Goal: Complete application form: Complete application form

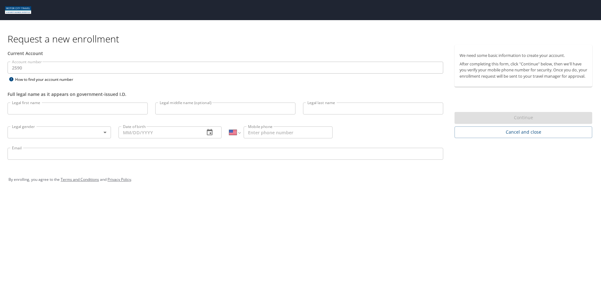
select select "US"
click at [96, 74] on p at bounding box center [225, 74] width 435 height 2
click at [75, 110] on input "Legal first name" at bounding box center [78, 108] width 140 height 12
type input "[PERSON_NAME]"
click at [392, 119] on div "Legal last name Legal last name" at bounding box center [373, 109] width 148 height 21
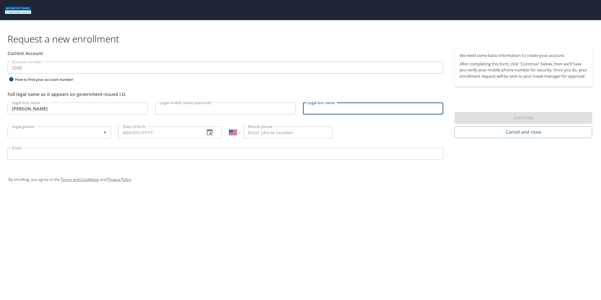
click at [406, 108] on input "Legal last name" at bounding box center [373, 108] width 140 height 12
type input "[PERSON_NAME]"
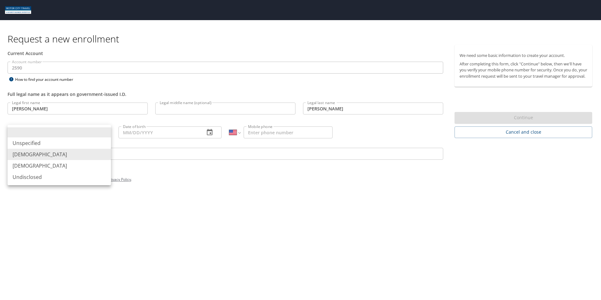
type input "[DEMOGRAPHIC_DATA]"
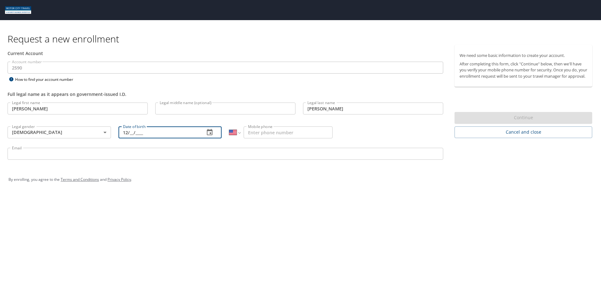
type input "1_/__/____"
type input "07/12/1982"
click at [277, 128] on input "Mobile phone" at bounding box center [287, 132] width 89 height 12
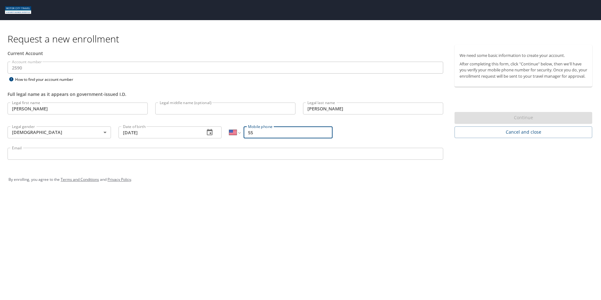
type input "5"
click at [235, 135] on select "International Afghanistan Åland Islands Albania Algeria American Samoa Andorra …" at bounding box center [234, 132] width 11 height 12
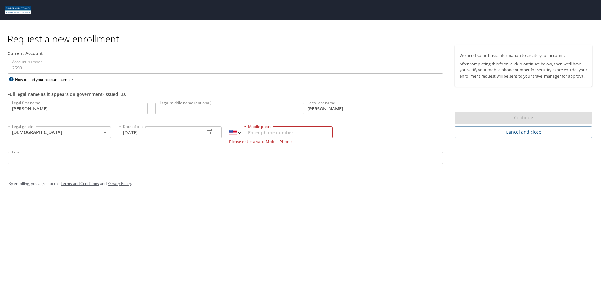
select select "MX"
click at [229, 126] on select "International Afghanistan Åland Islands Albania Algeria American Samoa Andorra …" at bounding box center [234, 132] width 11 height 12
type input "55 4340 8826"
click at [281, 154] on input "Email" at bounding box center [225, 158] width 435 height 12
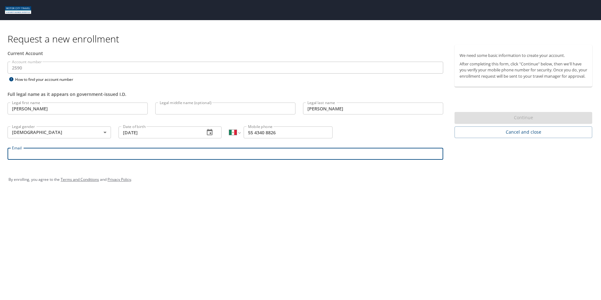
type input "davsilva@tifs.com"
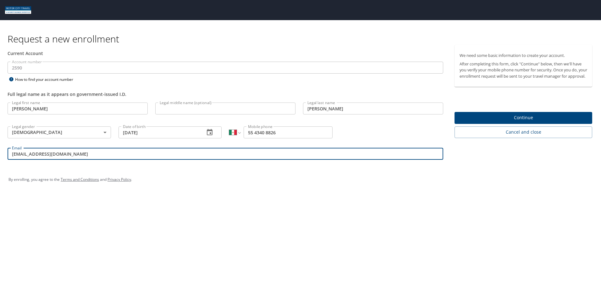
click at [481, 121] on span "Continue" at bounding box center [523, 118] width 128 height 8
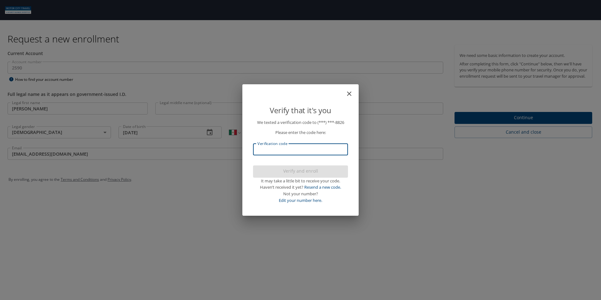
click at [289, 151] on input "Verification code" at bounding box center [300, 149] width 95 height 12
type input "544765"
click at [288, 170] on span "Verify and enroll" at bounding box center [300, 171] width 85 height 8
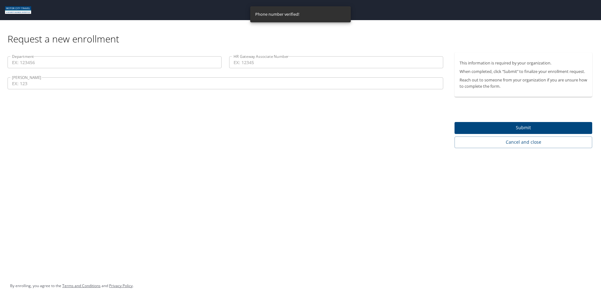
click at [46, 65] on input "Department" at bounding box center [115, 62] width 214 height 12
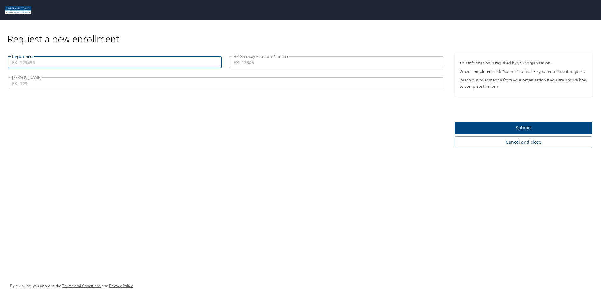
paste input "60401"
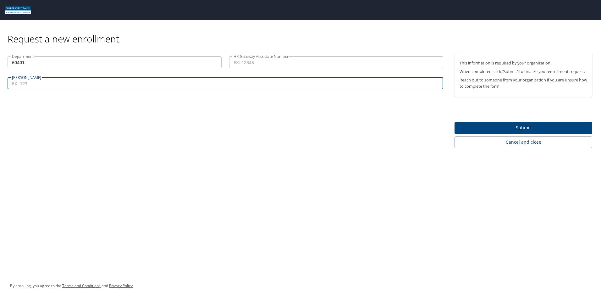
type input "60401"
click at [69, 85] on input "COY" at bounding box center [225, 83] width 435 height 12
click at [253, 66] on input "HR Gateway Associate Number" at bounding box center [336, 62] width 214 height 12
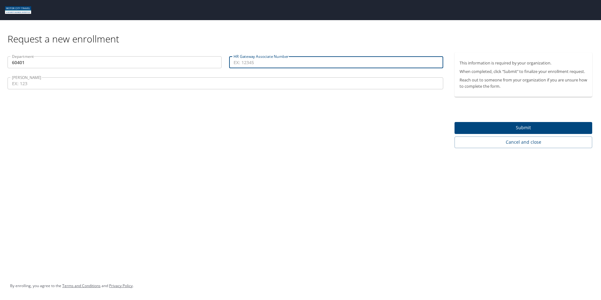
click at [87, 84] on input "COY" at bounding box center [225, 83] width 435 height 12
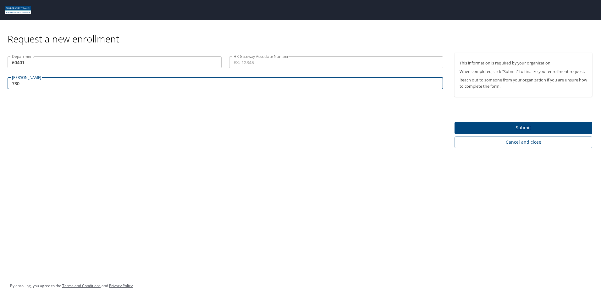
type input "730"
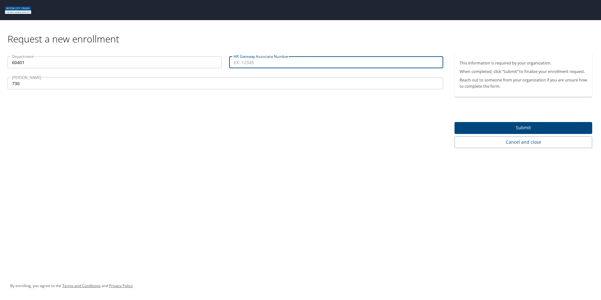
click at [257, 64] on input "HR Gateway Associate Number" at bounding box center [336, 62] width 214 height 12
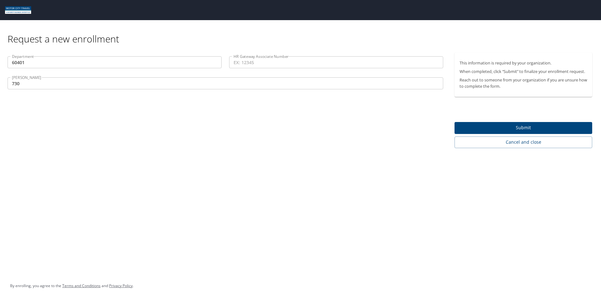
click at [246, 64] on input "HR Gateway Associate Number" at bounding box center [336, 62] width 214 height 12
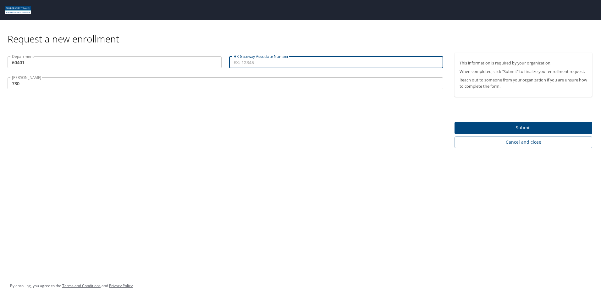
paste input "5144"
type input "5144"
click at [491, 128] on span "Submit" at bounding box center [523, 128] width 128 height 8
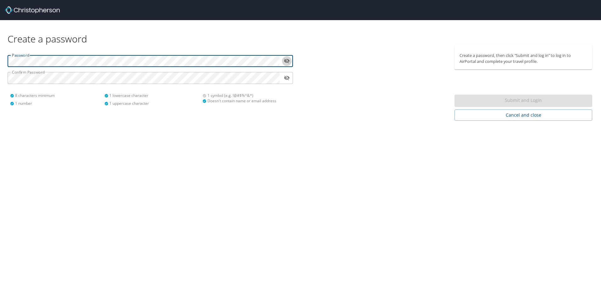
click at [286, 61] on icon "toggle password visibility" at bounding box center [287, 61] width 6 height 6
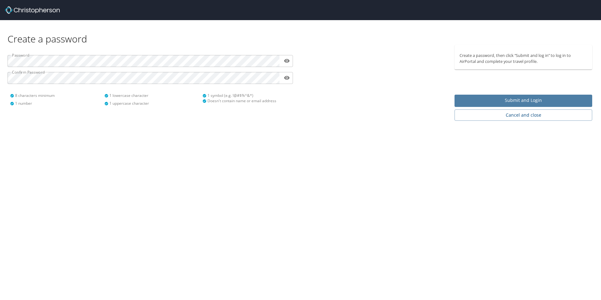
click at [544, 96] on span "Submit and Login" at bounding box center [523, 100] width 128 height 8
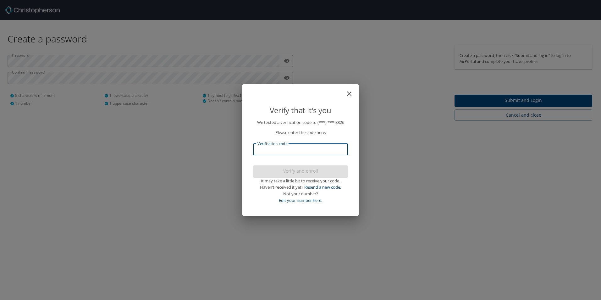
click at [283, 147] on input "Verification code" at bounding box center [300, 149] width 95 height 12
type input "230539"
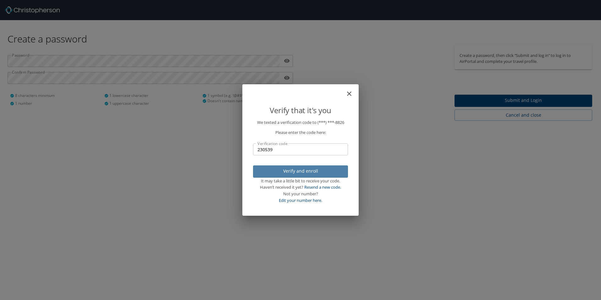
click at [290, 172] on span "Verify and enroll" at bounding box center [300, 171] width 85 height 8
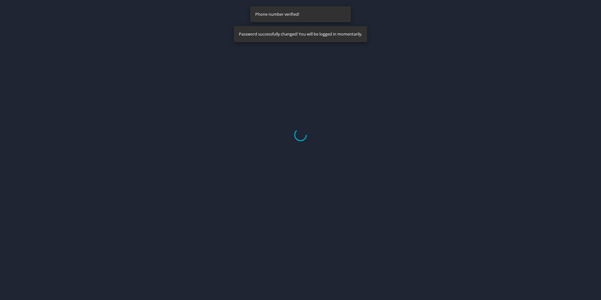
select select "US"
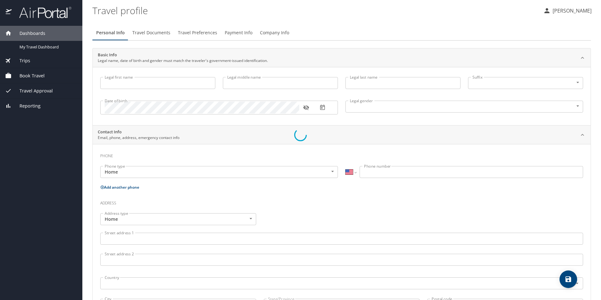
type input "[PERSON_NAME]"
type input "[DEMOGRAPHIC_DATA]"
select select "MX"
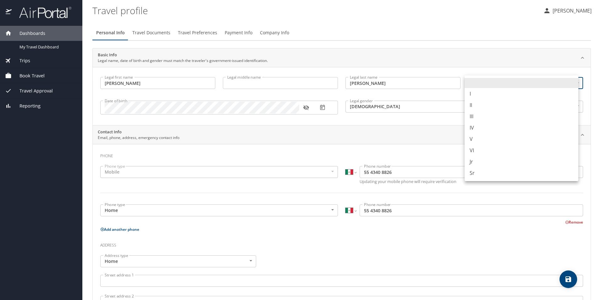
drag, startPoint x: 530, startPoint y: 80, endPoint x: 588, endPoint y: 64, distance: 60.7
click at [600, 60] on html "Dashboards My Travel Dashboard Trips Current / Future Trips Past Trips Trips Mi…" at bounding box center [300, 150] width 601 height 300
click at [482, 85] on li at bounding box center [521, 83] width 114 height 10
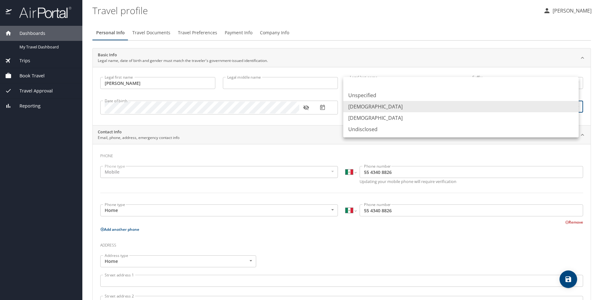
click at [363, 106] on body "Dashboards My Travel Dashboard Trips Current / Future Trips Past Trips Trips Mi…" at bounding box center [300, 150] width 601 height 300
click at [320, 155] on div at bounding box center [300, 150] width 601 height 300
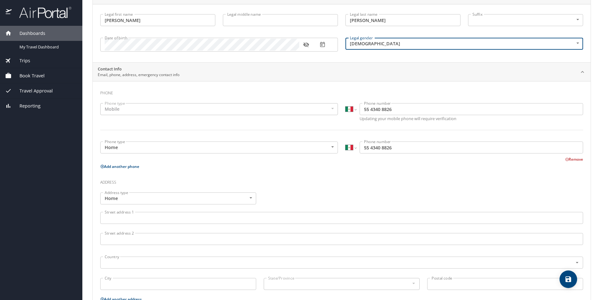
scroll to position [126, 0]
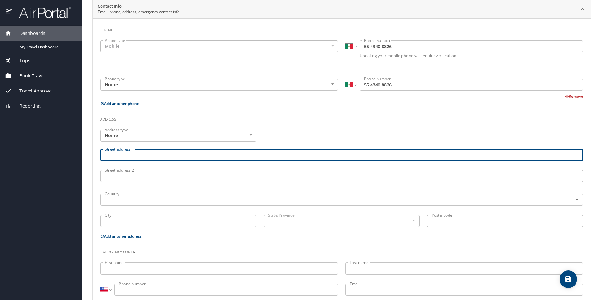
click at [150, 152] on input "Street address 1" at bounding box center [341, 155] width 482 height 12
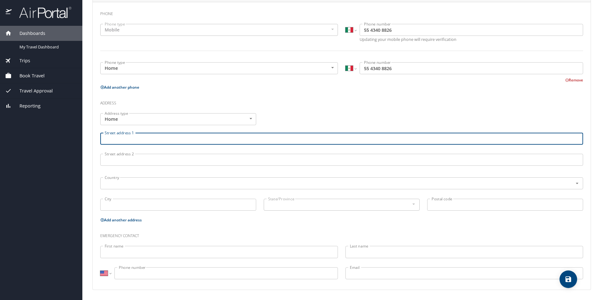
click at [123, 138] on input "Street address 1" at bounding box center [341, 139] width 482 height 12
type input "Av. Mexico # 24 [GEOGRAPHIC_DATA], [GEOGRAPHIC_DATA]"
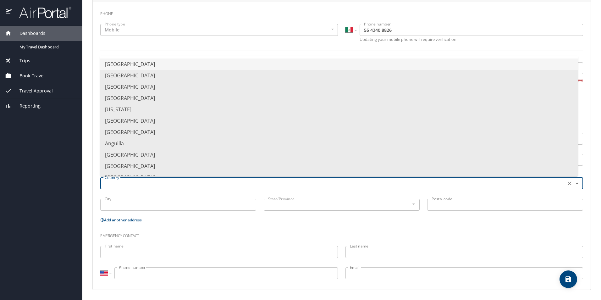
click at [108, 186] on input "text" at bounding box center [332, 183] width 460 height 8
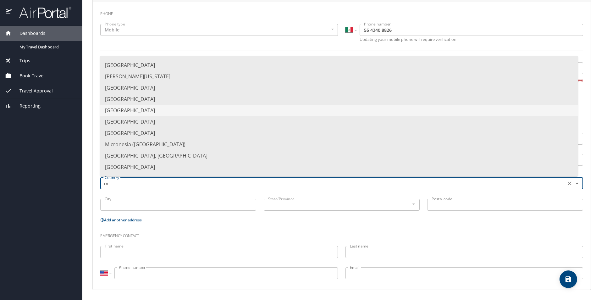
scroll to position [362, 0]
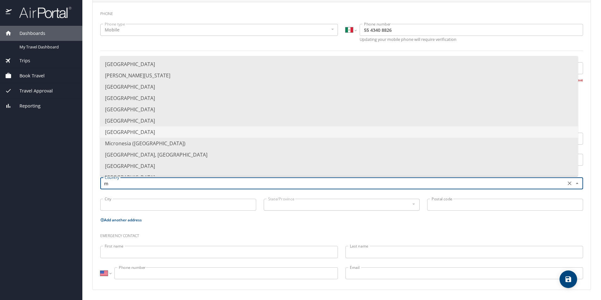
click at [132, 133] on li "[GEOGRAPHIC_DATA]" at bounding box center [339, 131] width 478 height 11
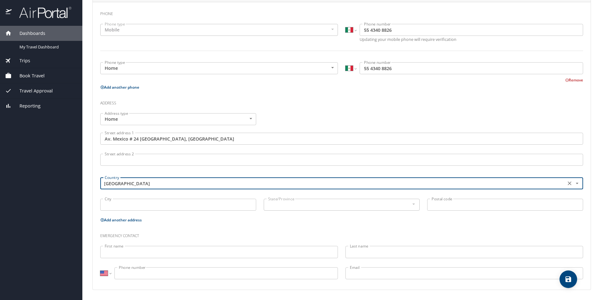
type input "[GEOGRAPHIC_DATA]"
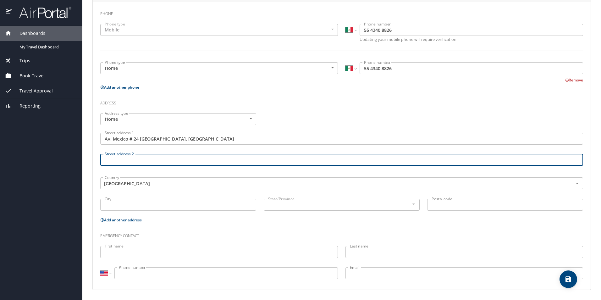
click at [107, 159] on input "Street address 2" at bounding box center [341, 160] width 482 height 12
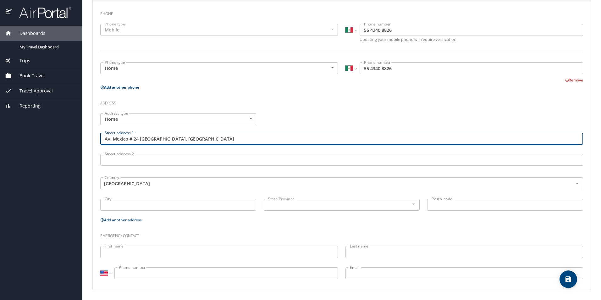
click at [192, 138] on input "Av. Mexico # 24 [GEOGRAPHIC_DATA], [GEOGRAPHIC_DATA]" at bounding box center [341, 139] width 482 height 12
click at [191, 138] on input "Av. Mexico # 24 [GEOGRAPHIC_DATA], [GEOGRAPHIC_DATA]. Edo de Mex." at bounding box center [341, 139] width 482 height 12
click at [220, 139] on input "Av. Mexico # 24 [GEOGRAPHIC_DATA], [GEOGRAPHIC_DATA]. Estado de Mex." at bounding box center [341, 139] width 482 height 12
type input "Av. Mexico # 24 [GEOGRAPHIC_DATA], [GEOGRAPHIC_DATA]. [GEOGRAPHIC_DATA]."
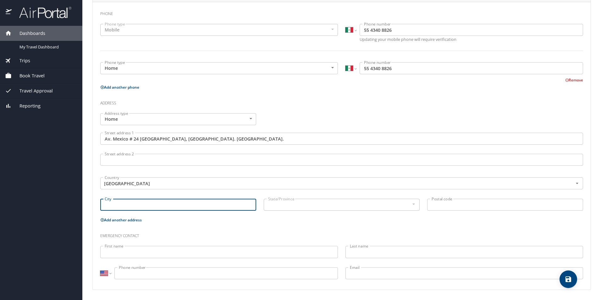
click at [139, 203] on input "City" at bounding box center [178, 204] width 156 height 12
type input "[GEOGRAPHIC_DATA]"
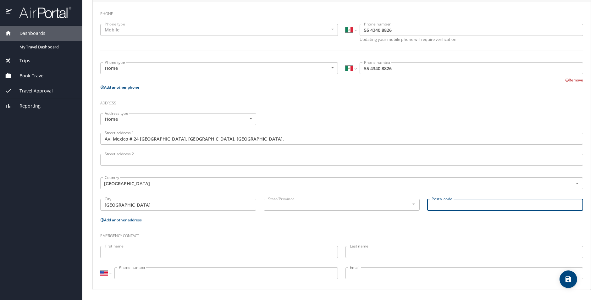
click at [458, 204] on input "Postal code" at bounding box center [505, 204] width 156 height 12
type input "55880"
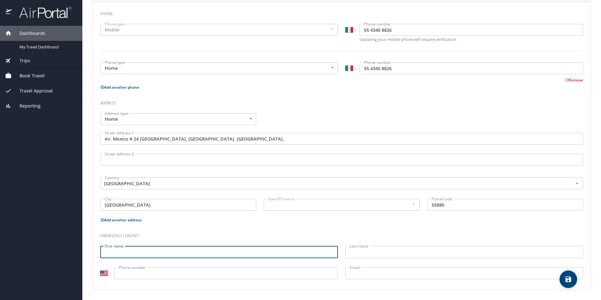
click at [107, 252] on input "First name" at bounding box center [218, 252] width 237 height 12
drag, startPoint x: 183, startPoint y: 251, endPoint x: 133, endPoint y: 245, distance: 49.7
click at [133, 245] on div "First name [PERSON_NAME] Paloma [PERSON_NAME] First name" at bounding box center [218, 252] width 245 height 21
type input "[PERSON_NAME]"
click at [367, 256] on input "Last name" at bounding box center [463, 252] width 237 height 12
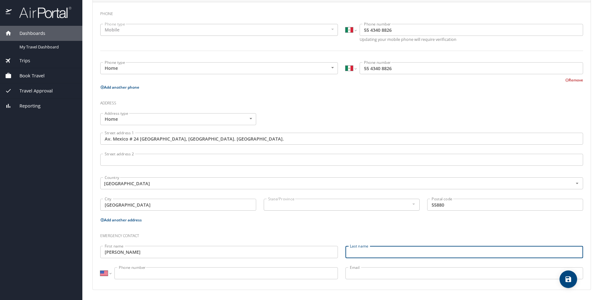
paste input "[PERSON_NAME]"
type input "[PERSON_NAME]"
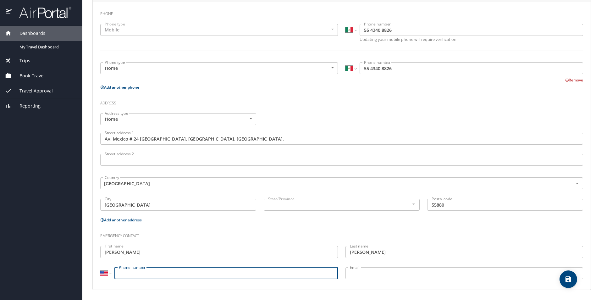
click at [247, 269] on input "Phone number" at bounding box center [225, 273] width 223 height 12
type input "[PHONE_NUMBER]"
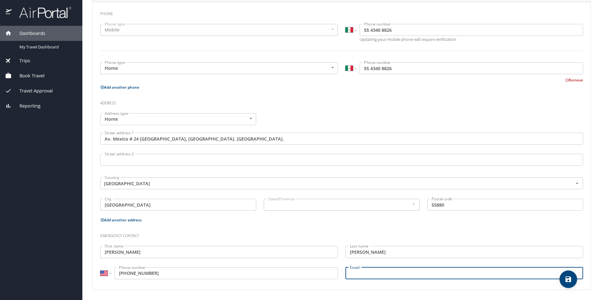
click at [367, 273] on input "Email" at bounding box center [463, 273] width 237 height 12
type input "Paloma_1936"
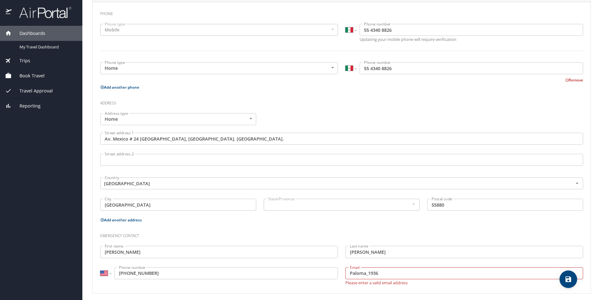
click at [189, 4] on div "Phone Phone type Mobile Mobile Phone type International [GEOGRAPHIC_DATA] [GEOG…" at bounding box center [341, 147] width 497 height 291
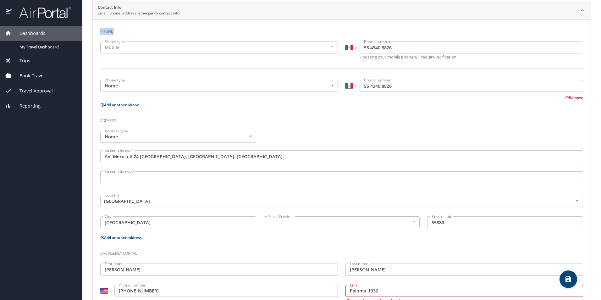
click at [189, 4] on div "Contact Info Email, phone, address, emergency contact info Phone Phone type Mob…" at bounding box center [341, 156] width 498 height 310
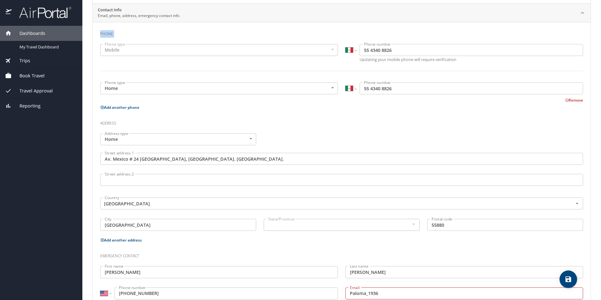
click at [42, 161] on div "Dashboards My Travel Dashboard Trips Current / Future Trips Past Trips Trips Mi…" at bounding box center [41, 163] width 82 height 274
click at [289, 218] on div "State/Province State/Province" at bounding box center [342, 224] width 156 height 16
click at [416, 222] on div "State/Province" at bounding box center [342, 225] width 156 height 12
click at [412, 226] on div at bounding box center [413, 224] width 7 height 8
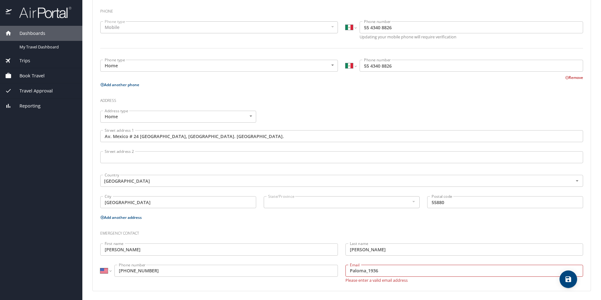
scroll to position [146, 0]
click at [369, 208] on div "State/Province State/Province" at bounding box center [342, 200] width 156 height 16
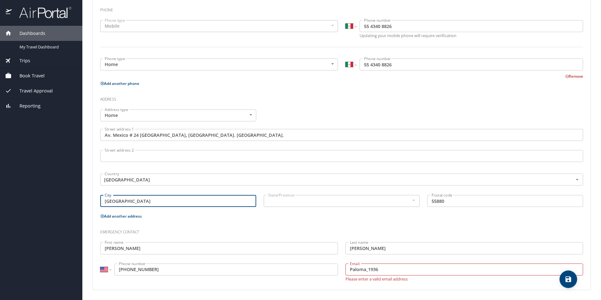
click at [175, 199] on input "[GEOGRAPHIC_DATA]" at bounding box center [178, 201] width 156 height 12
drag, startPoint x: 127, startPoint y: 201, endPoint x: 91, endPoint y: 202, distance: 35.2
click at [91, 202] on main "Travel profile [PERSON_NAME] Personal Info Travel Documents Travel Preferences …" at bounding box center [341, 150] width 518 height 300
type input "Acolman"
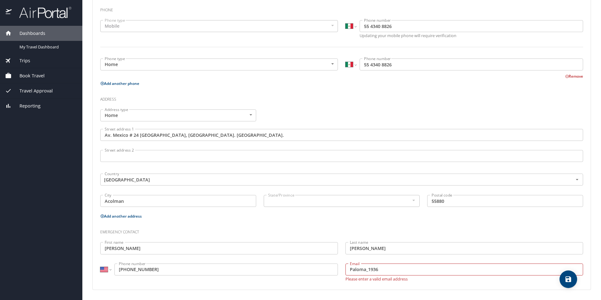
click at [347, 206] on div "State/Province" at bounding box center [342, 201] width 156 height 12
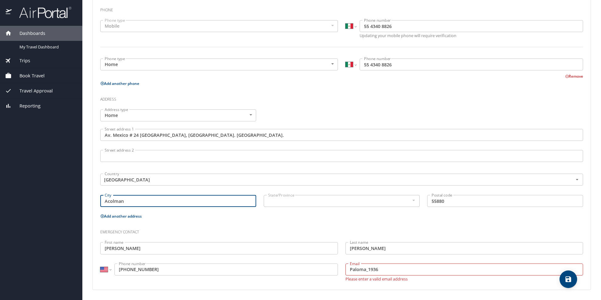
click at [133, 201] on input "Acolman" at bounding box center [178, 201] width 156 height 12
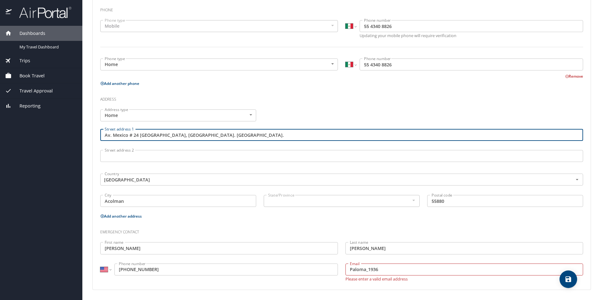
drag, startPoint x: 232, startPoint y: 137, endPoint x: 167, endPoint y: 134, distance: 65.4
click at [167, 134] on input "Av. Mexico # 24 [GEOGRAPHIC_DATA], [GEOGRAPHIC_DATA]. [GEOGRAPHIC_DATA]." at bounding box center [341, 135] width 482 height 12
type input "Av. Mexico # 24 [GEOGRAPHIC_DATA],"
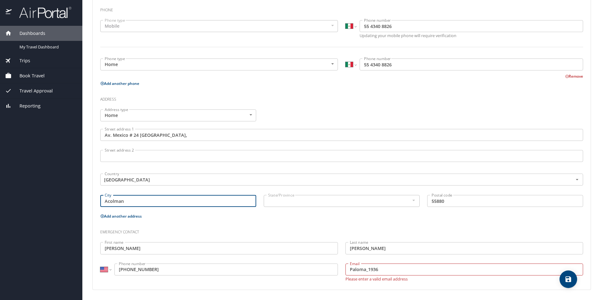
click at [139, 198] on input "Acolman" at bounding box center [178, 201] width 156 height 12
type input "A"
paste input "Acolman. [GEOGRAPHIC_DATA]."
type input "Acolman. [GEOGRAPHIC_DATA]."
click at [185, 213] on p "Add another address" at bounding box center [341, 216] width 482 height 8
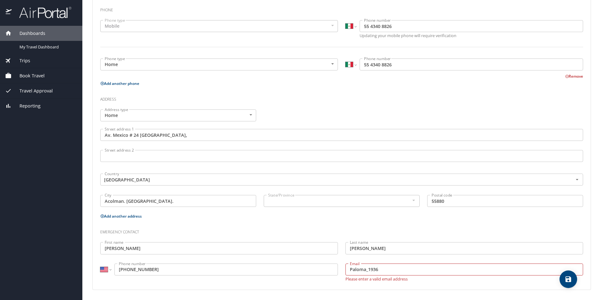
click at [133, 231] on h3 "Emergency contact" at bounding box center [341, 230] width 482 height 11
click at [362, 271] on input "Paloma_1936" at bounding box center [463, 269] width 237 height 12
click at [405, 270] on input "Paloma_1936" at bounding box center [463, 269] width 237 height 12
type input "[EMAIL_ADDRESS][DOMAIN_NAME]"
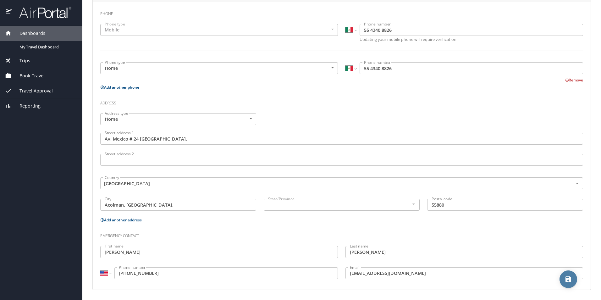
click at [566, 284] on button "save" at bounding box center [568, 279] width 18 height 18
select select "MX"
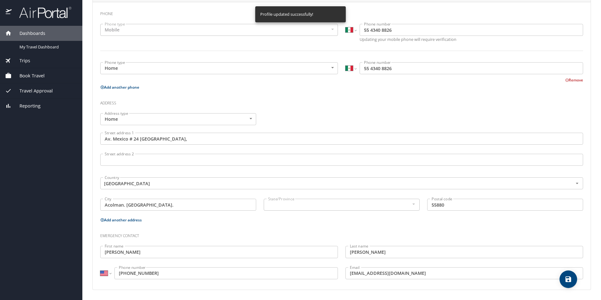
select select "MX"
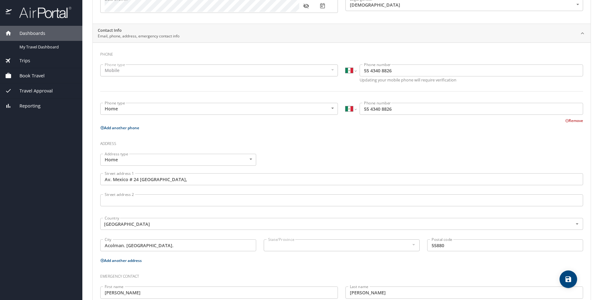
scroll to position [0, 0]
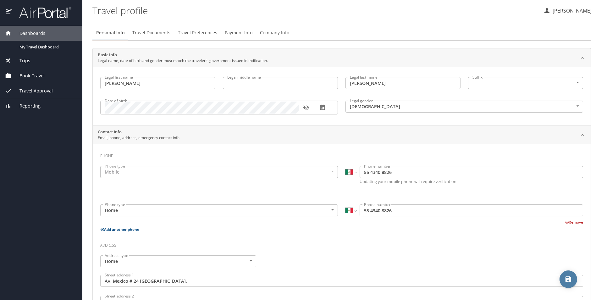
click at [567, 280] on icon "save" at bounding box center [568, 279] width 8 height 8
select select "MX"
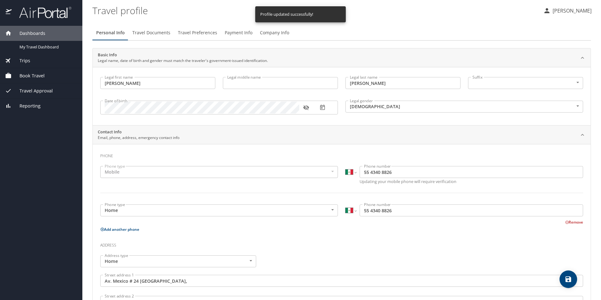
select select "MX"
click at [567, 9] on p "[PERSON_NAME]" at bounding box center [570, 11] width 41 height 8
click at [478, 19] on div at bounding box center [300, 150] width 601 height 300
click at [580, 8] on p "[PERSON_NAME]" at bounding box center [570, 11] width 41 height 8
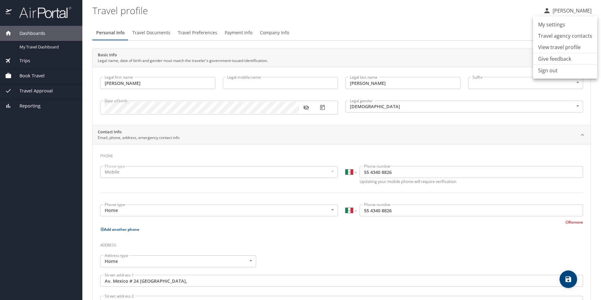
click at [460, 23] on div at bounding box center [300, 150] width 601 height 300
click at [573, 13] on p "[PERSON_NAME]" at bounding box center [570, 11] width 41 height 8
click at [559, 50] on li "View travel profile" at bounding box center [565, 46] width 64 height 11
